Goal: Navigation & Orientation: Find specific page/section

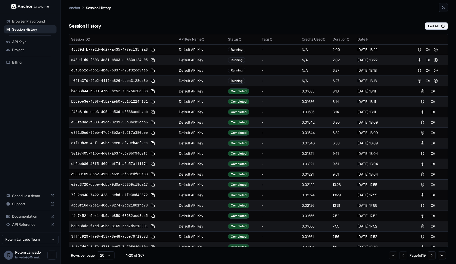
click at [433, 27] on button "End All" at bounding box center [436, 26] width 23 height 8
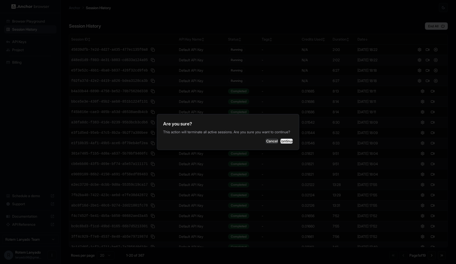
click at [280, 142] on button "Continue" at bounding box center [286, 140] width 13 height 5
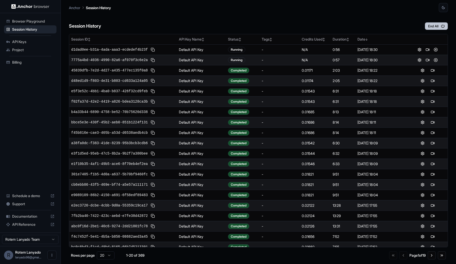
click at [436, 24] on button "End All" at bounding box center [436, 26] width 23 height 8
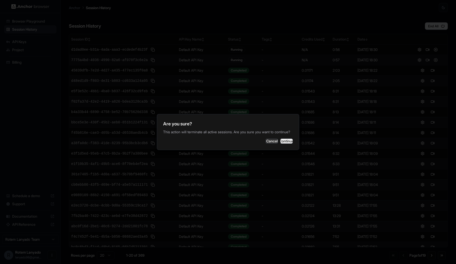
click at [283, 142] on button "Continue" at bounding box center [286, 140] width 13 height 5
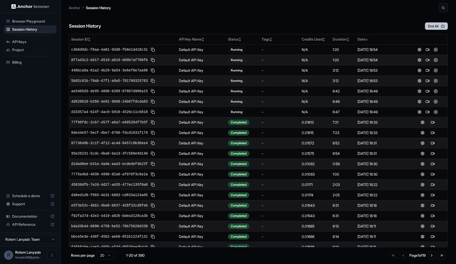
click at [438, 28] on button "End All" at bounding box center [436, 26] width 23 height 8
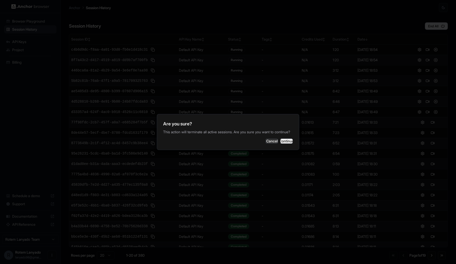
click at [283, 142] on button "Continue" at bounding box center [286, 140] width 13 height 5
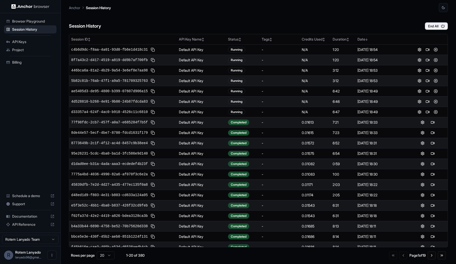
click at [33, 62] on span "Billing" at bounding box center [33, 62] width 42 height 5
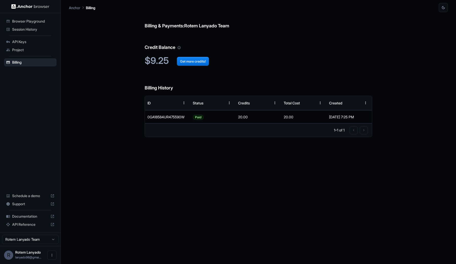
click at [39, 28] on span "Session History" at bounding box center [33, 29] width 42 height 5
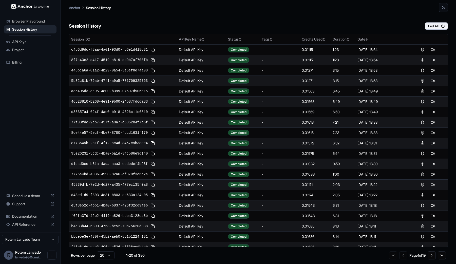
click at [36, 41] on span "API Keys" at bounding box center [33, 41] width 42 height 5
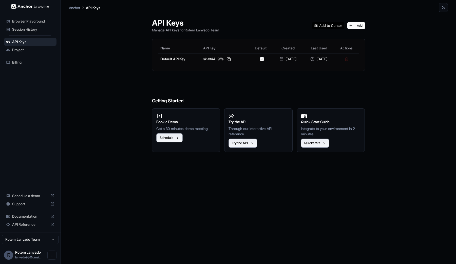
click at [40, 28] on span "Session History" at bounding box center [33, 29] width 42 height 5
